Goal: Task Accomplishment & Management: Use online tool/utility

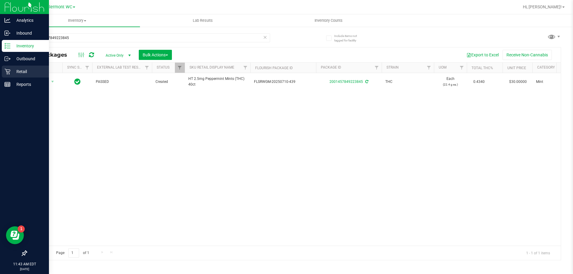
click at [3, 69] on div "Retail" at bounding box center [25, 72] width 47 height 12
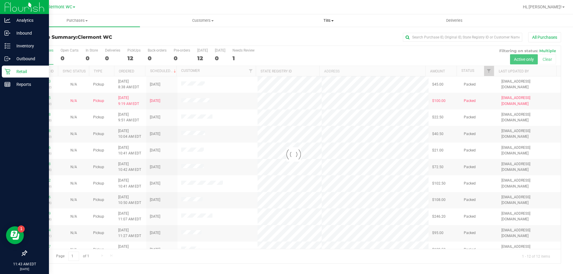
click at [330, 18] on uib-tab-heading "Tills Manage tills Reconcile e-payments" at bounding box center [328, 21] width 125 height 12
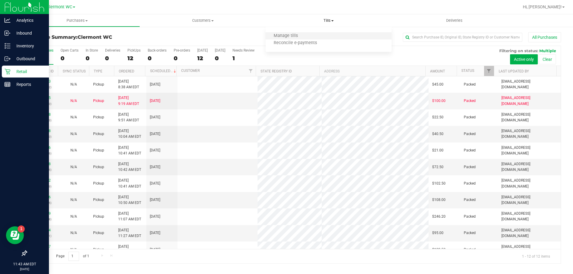
click at [306, 39] on li "Manage tills" at bounding box center [329, 36] width 126 height 7
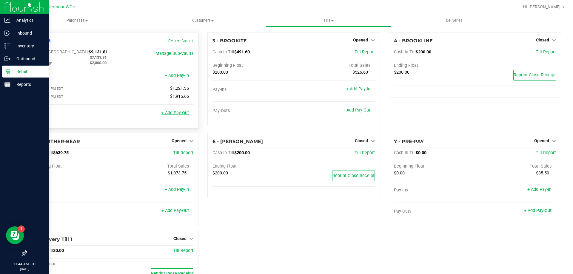
click at [179, 116] on link "+ Add Pay-Out" at bounding box center [175, 112] width 27 height 5
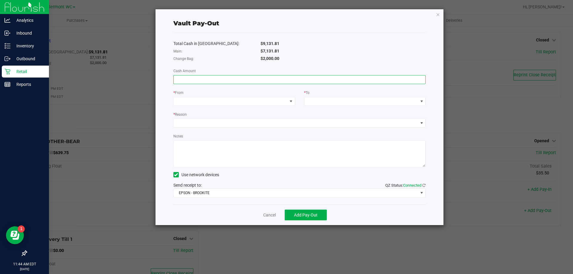
click at [284, 76] on input at bounding box center [300, 80] width 252 height 8
type input "$7,131.81"
click at [248, 101] on span at bounding box center [231, 101] width 114 height 8
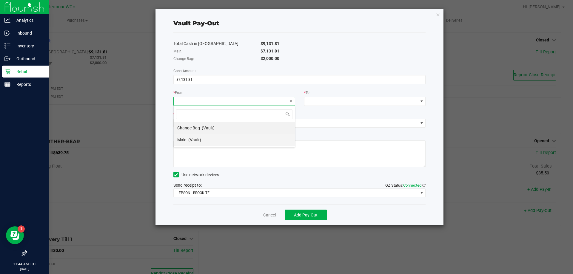
click at [233, 143] on li "Main (Vault)" at bounding box center [234, 140] width 121 height 12
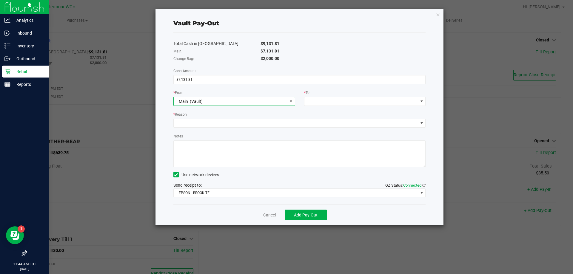
click at [299, 100] on div "* From Main (Vault)" at bounding box center [234, 98] width 131 height 16
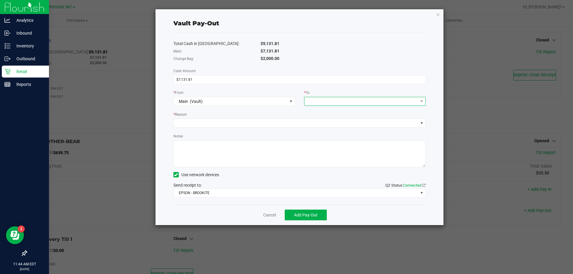
click at [317, 100] on span at bounding box center [362, 101] width 114 height 8
click at [330, 175] on span "Empyreal Transfer" at bounding box center [325, 175] width 34 height 5
click at [315, 121] on span at bounding box center [296, 123] width 245 height 8
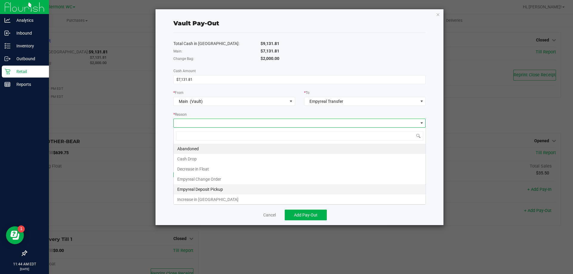
scroll to position [9, 252]
click at [216, 190] on li "Empyreal Deposit Pickup" at bounding box center [300, 190] width 252 height 10
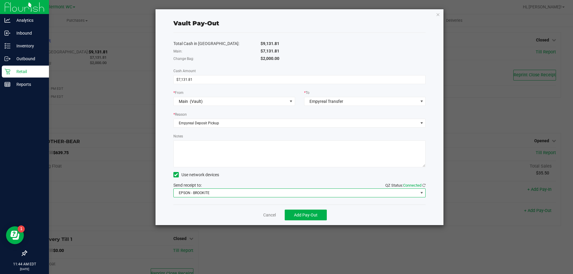
click at [230, 196] on span "EPSON - BROOKITE" at bounding box center [296, 193] width 245 height 8
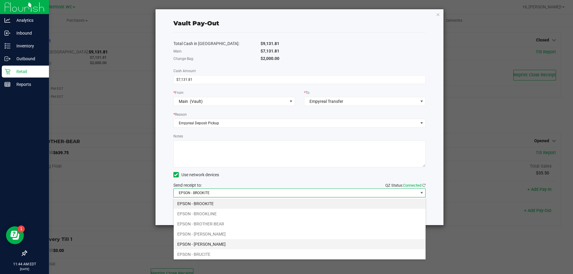
click at [231, 240] on li "EPSON - [PERSON_NAME]" at bounding box center [300, 244] width 252 height 10
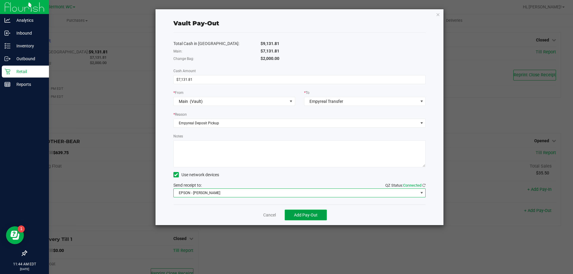
click at [309, 219] on button "Add Pay-Out" at bounding box center [306, 215] width 42 height 11
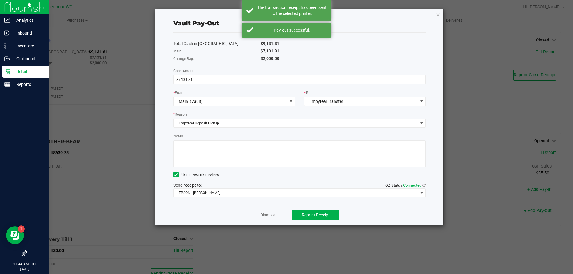
click at [271, 216] on link "Dismiss" at bounding box center [267, 215] width 14 height 6
